Goal: Task Accomplishment & Management: Use online tool/utility

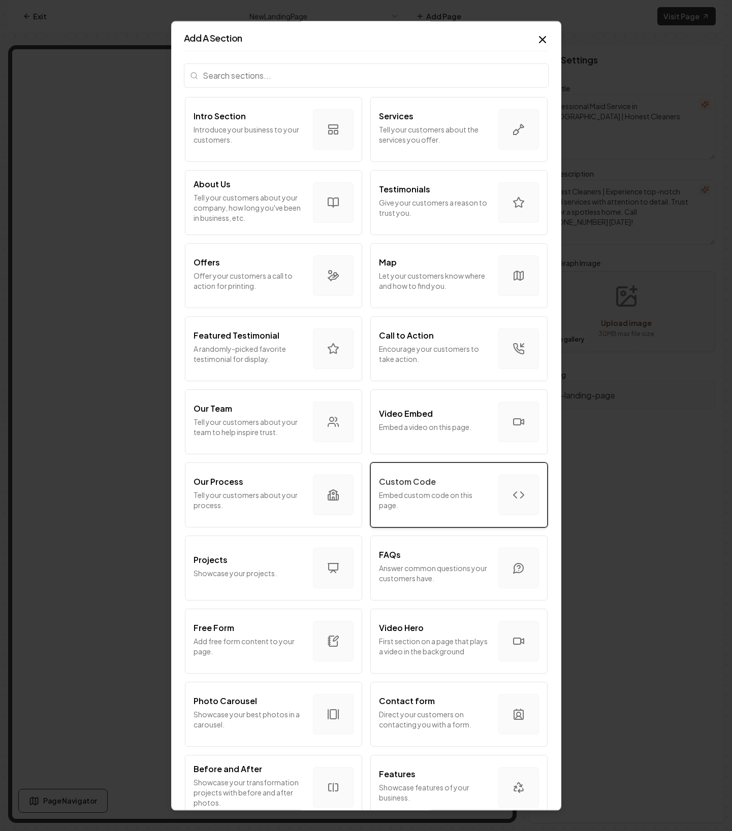
click at [439, 488] on div "Custom Code Embed custom code on this page." at bounding box center [434, 495] width 111 height 39
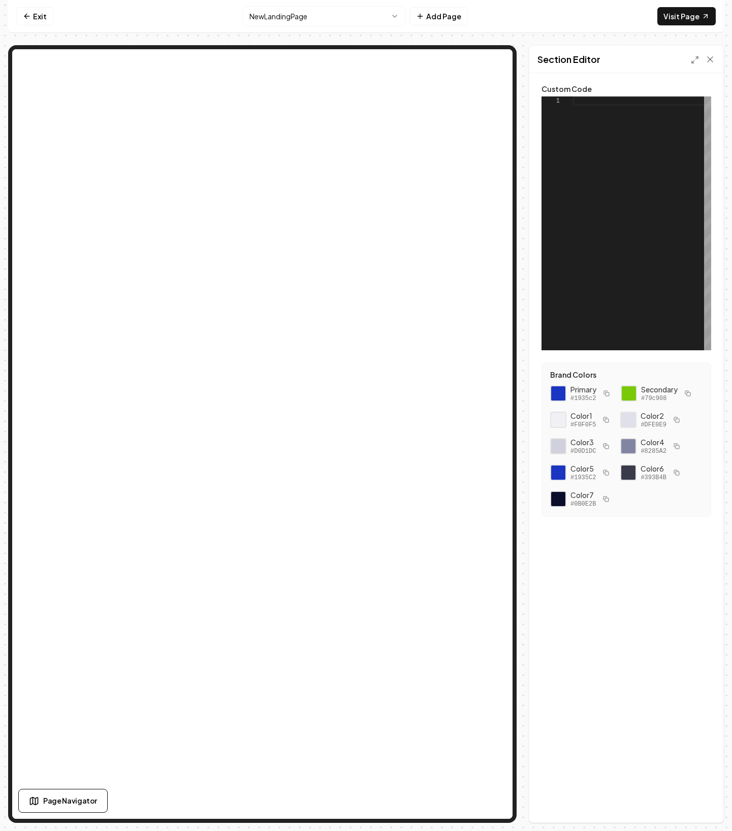
click at [622, 165] on div at bounding box center [642, 223] width 138 height 254
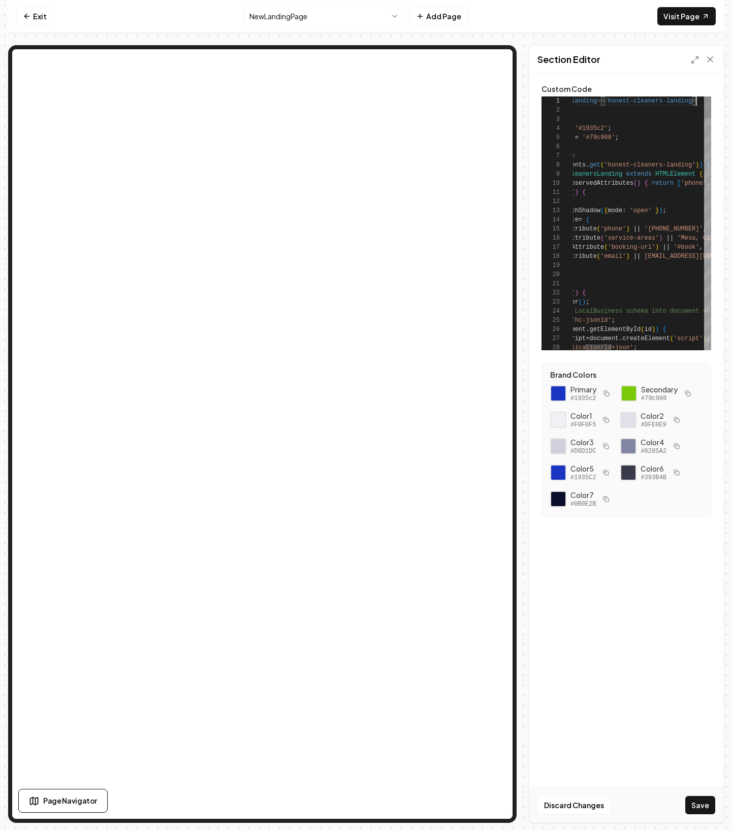
scroll to position [0, 187]
click at [704, 803] on button "Save" at bounding box center [700, 805] width 30 height 18
click at [690, 19] on link "Visit Page" at bounding box center [686, 16] width 58 height 18
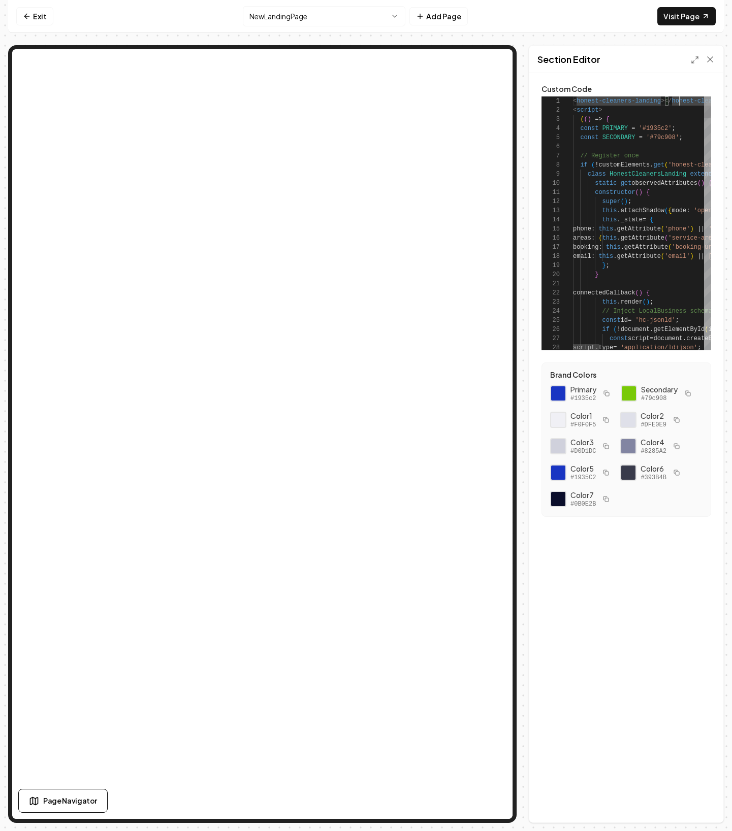
scroll to position [0, 7]
click at [705, 812] on button "Save" at bounding box center [700, 805] width 30 height 18
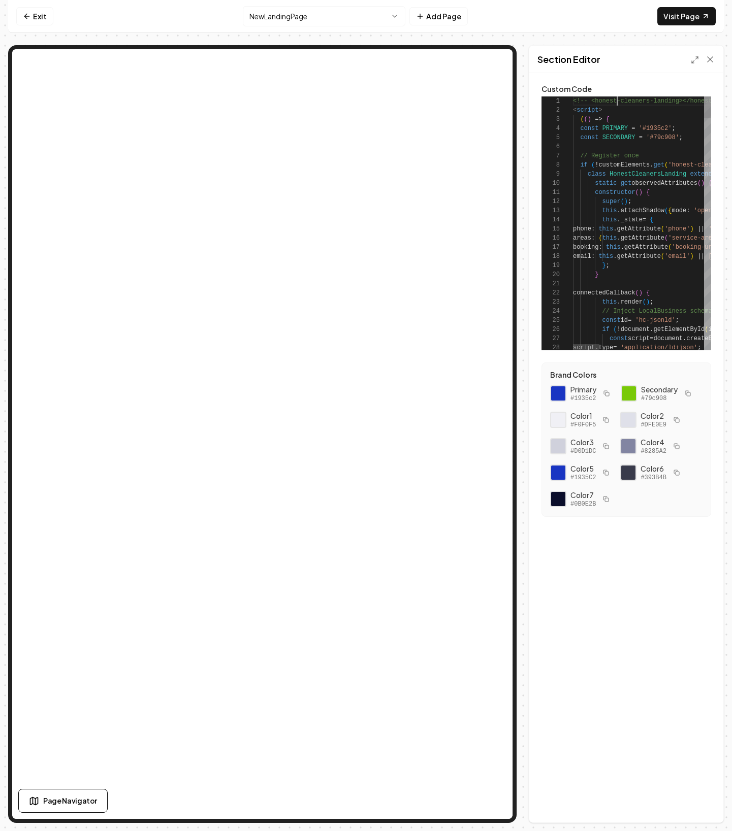
scroll to position [0, 44]
drag, startPoint x: 650, startPoint y: 100, endPoint x: 596, endPoint y: 100, distance: 54.3
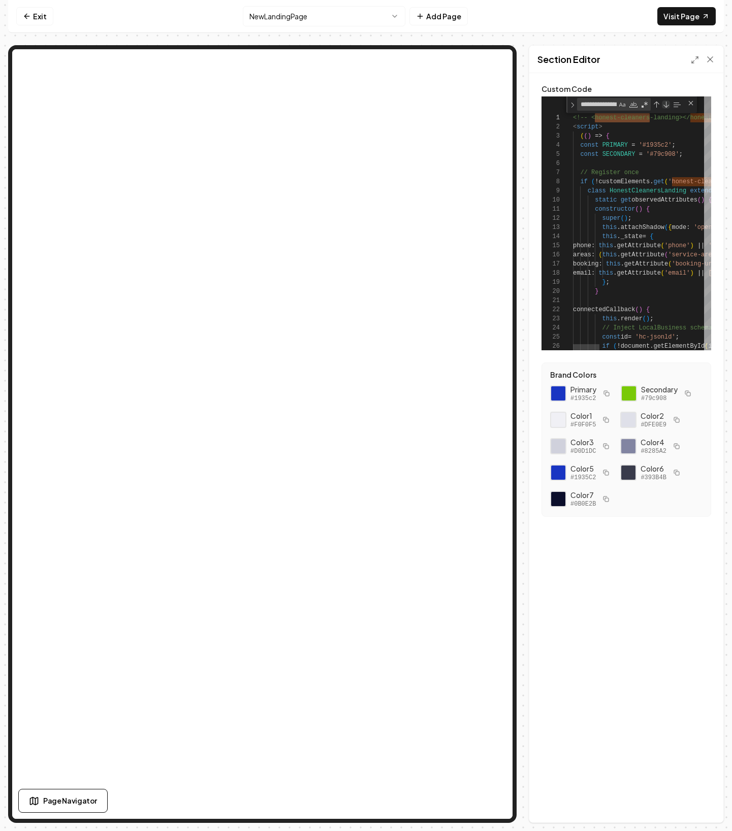
click at [667, 104] on div "Next Match (Enter)" at bounding box center [666, 105] width 8 height 8
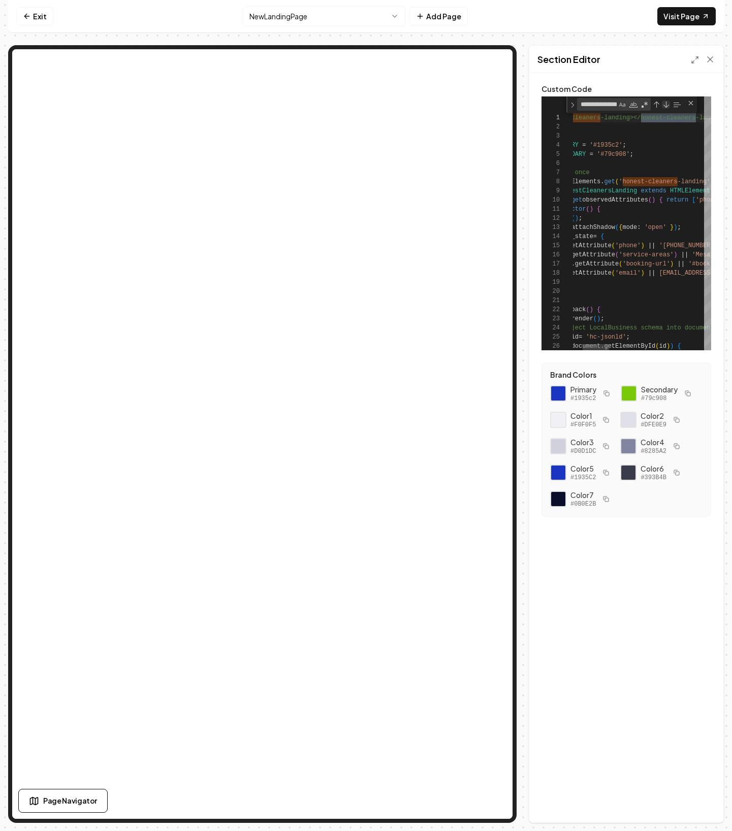
click at [667, 104] on div "Next Match (Enter)" at bounding box center [666, 105] width 8 height 8
click at [667, 105] on div "Next Match (Enter)" at bounding box center [666, 105] width 8 height 8
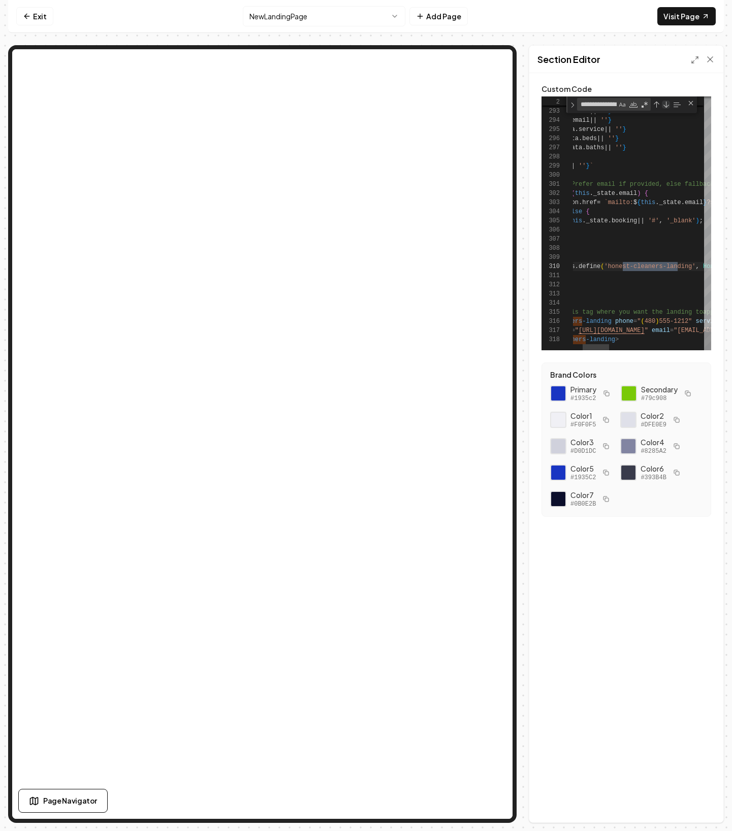
scroll to position [91, 154]
click at [667, 105] on div "Next Match (Enter)" at bounding box center [666, 105] width 8 height 8
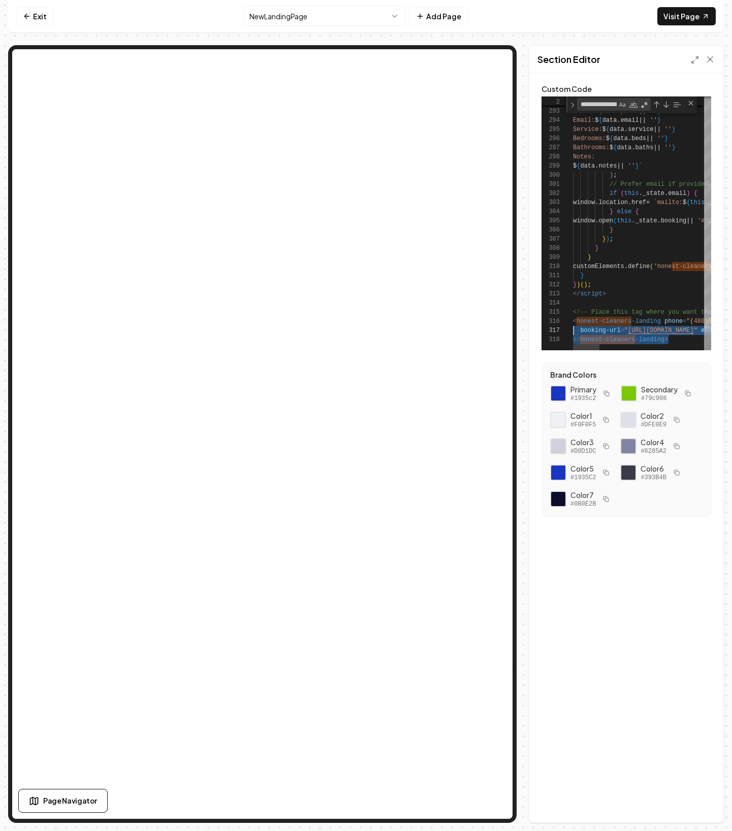
scroll to position [46, 0]
drag, startPoint x: 671, startPoint y: 340, endPoint x: 550, endPoint y: 322, distance: 122.2
click at [695, 798] on button "Save" at bounding box center [700, 805] width 30 height 18
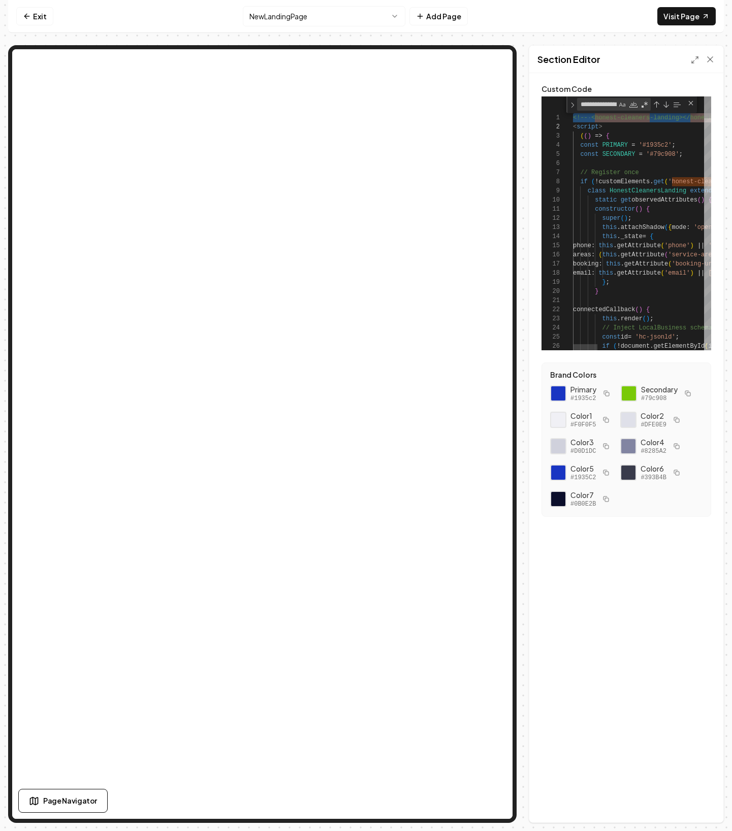
type textarea "**********"
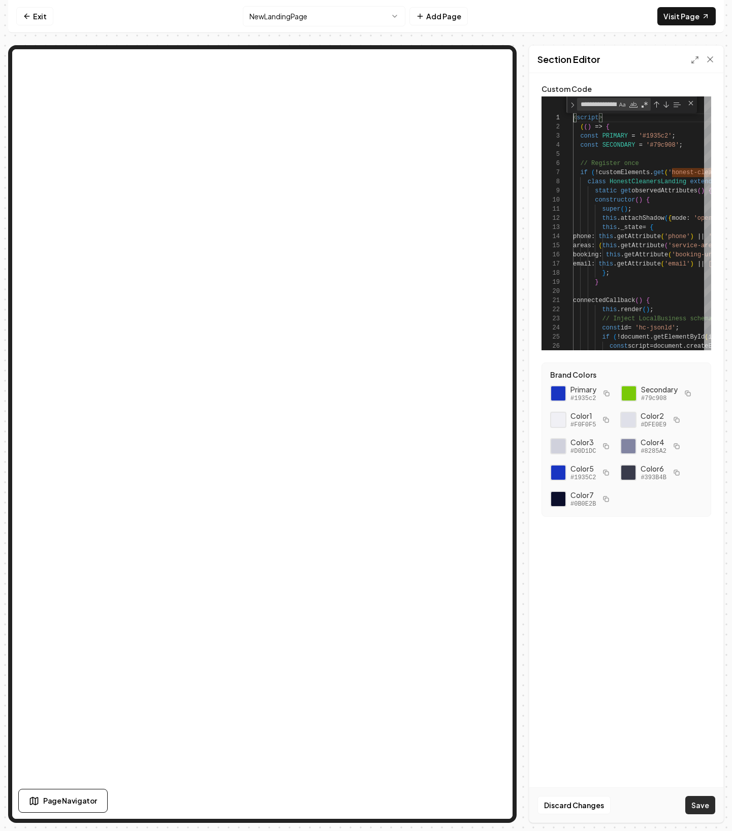
click at [699, 812] on button "Save" at bounding box center [700, 805] width 30 height 18
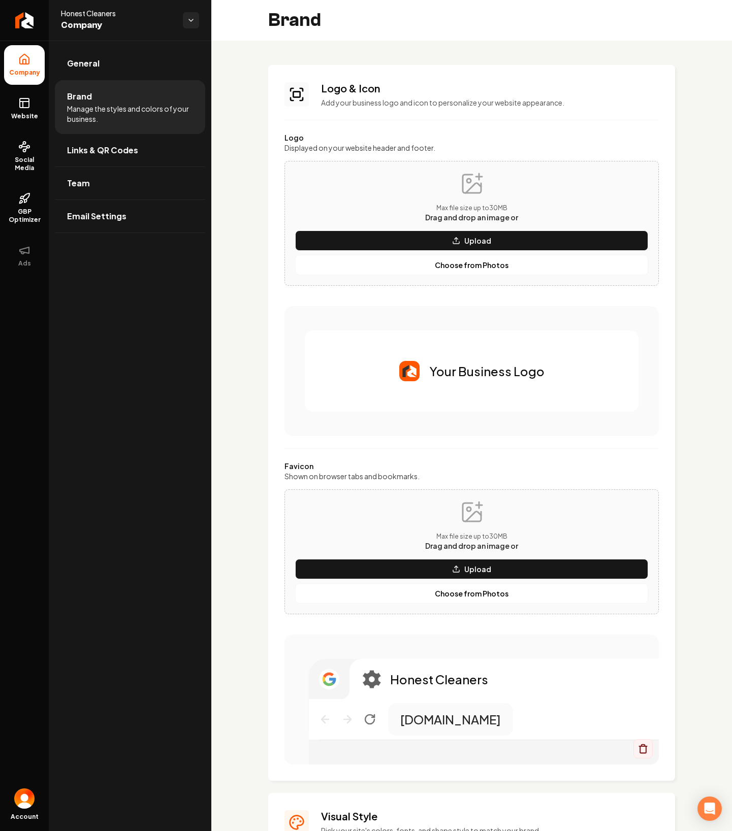
scroll to position [628, 0]
